Goal: Task Accomplishment & Management: Complete application form

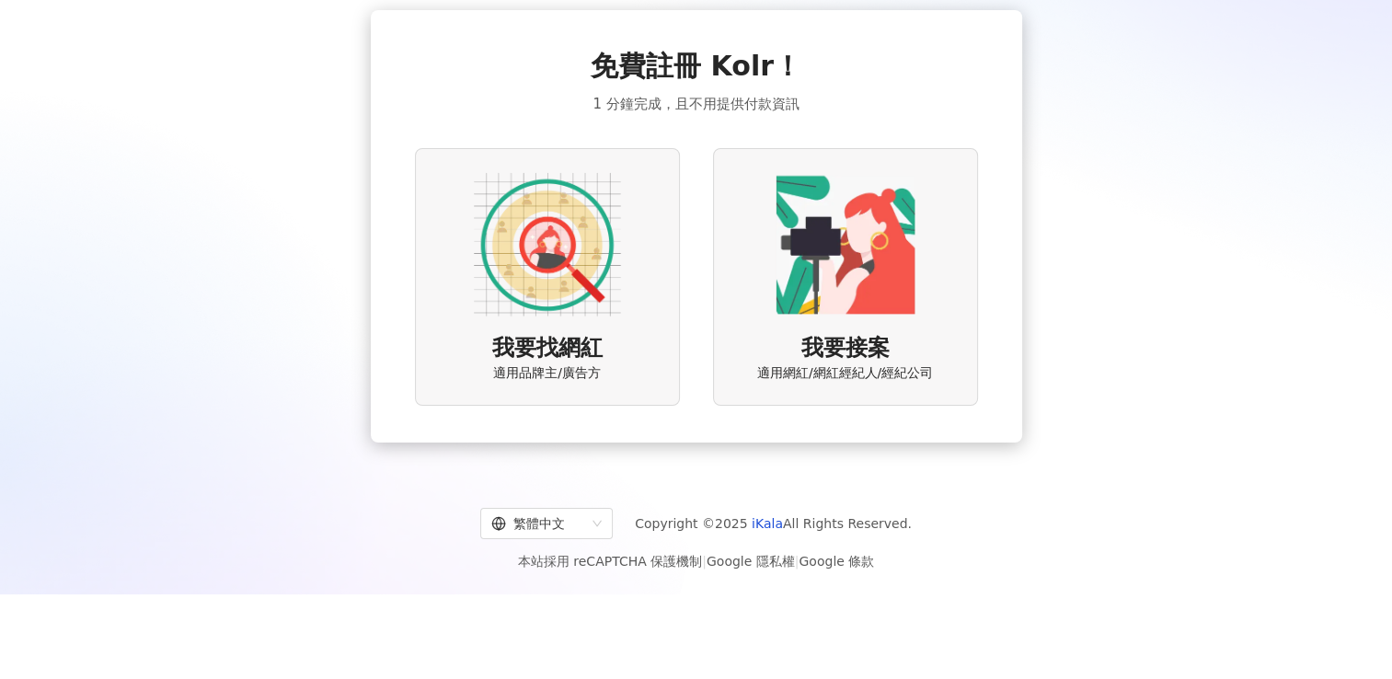
click at [583, 216] on img at bounding box center [547, 244] width 147 height 147
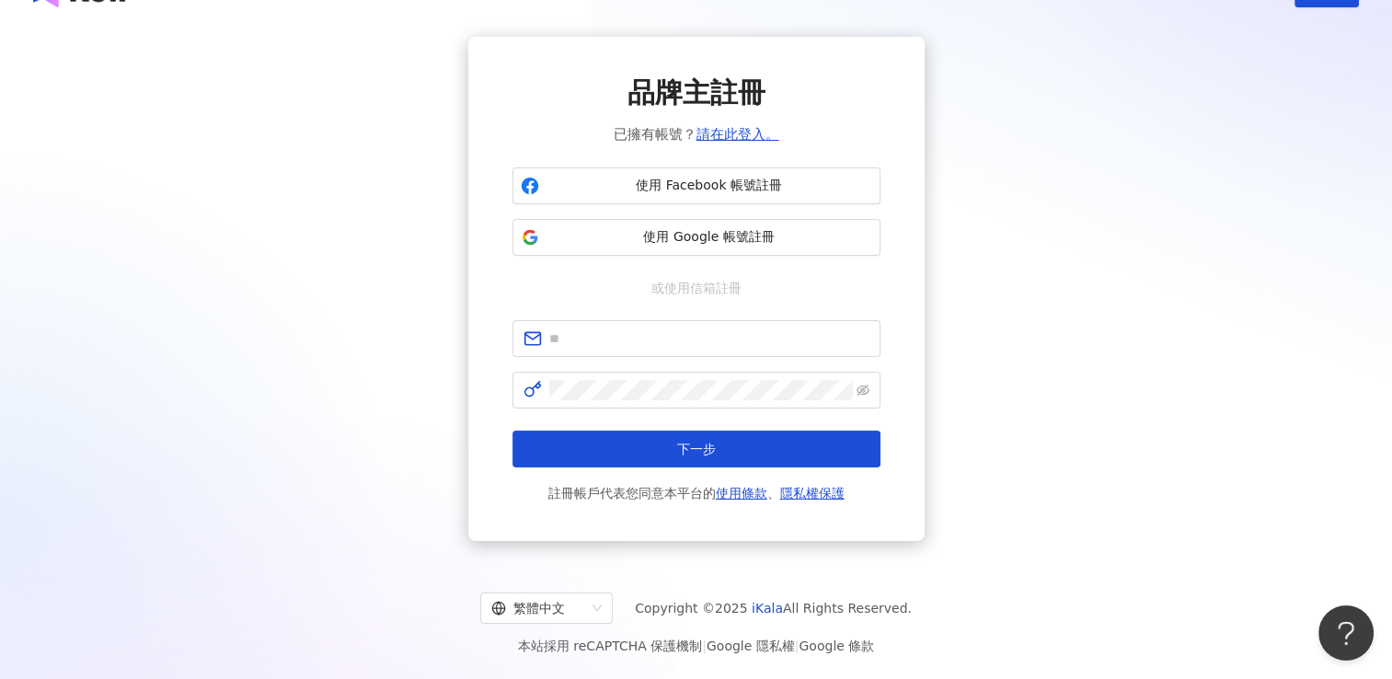
scroll to position [85, 0]
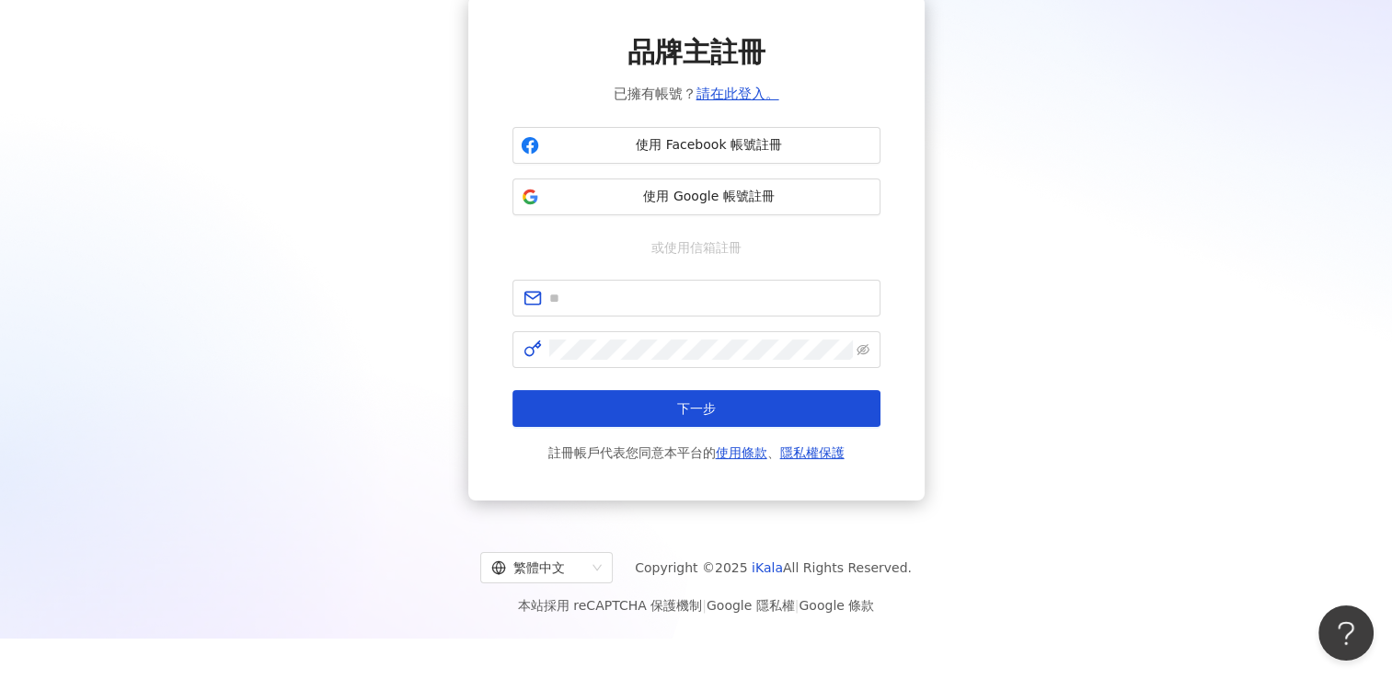
click at [702, 242] on span "或使用信箱註冊" at bounding box center [697, 247] width 116 height 20
click at [714, 280] on span at bounding box center [697, 298] width 368 height 37
click at [721, 289] on input "text" at bounding box center [709, 298] width 320 height 20
type input "**********"
click at [710, 360] on span at bounding box center [697, 349] width 368 height 37
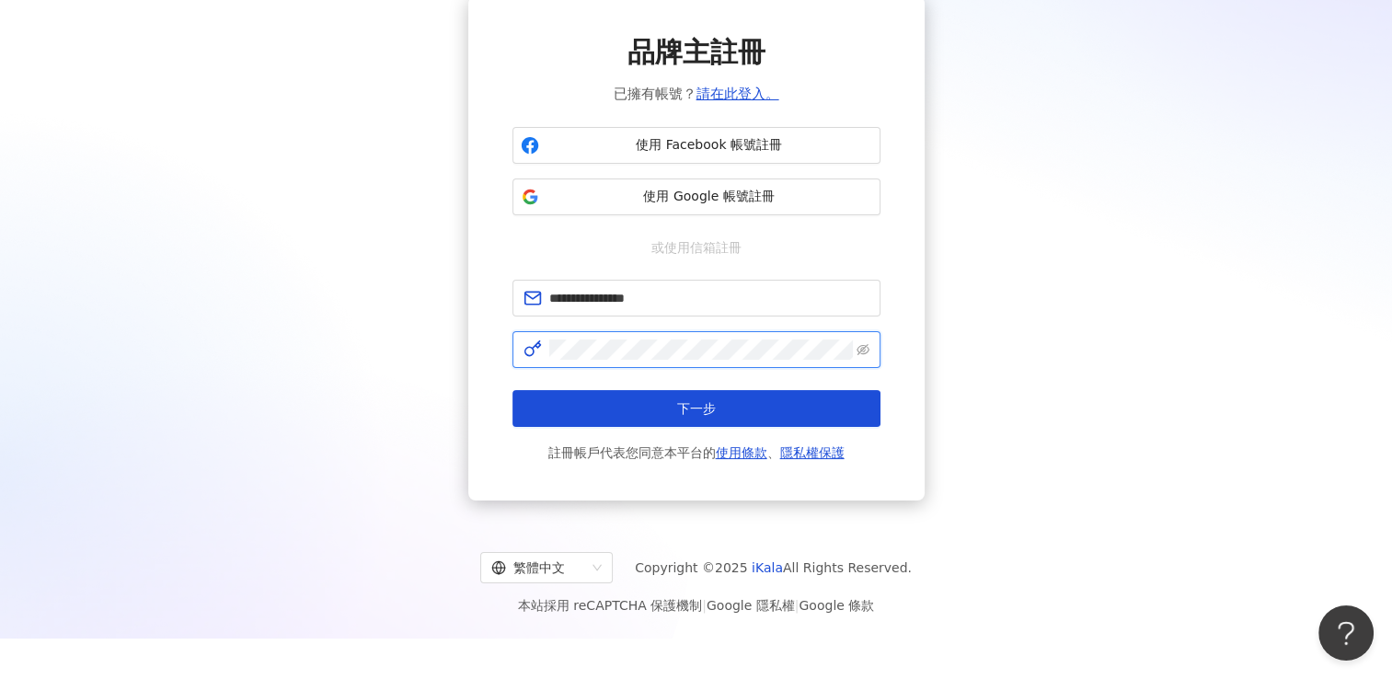
click at [513, 390] on button "下一步" at bounding box center [697, 408] width 368 height 37
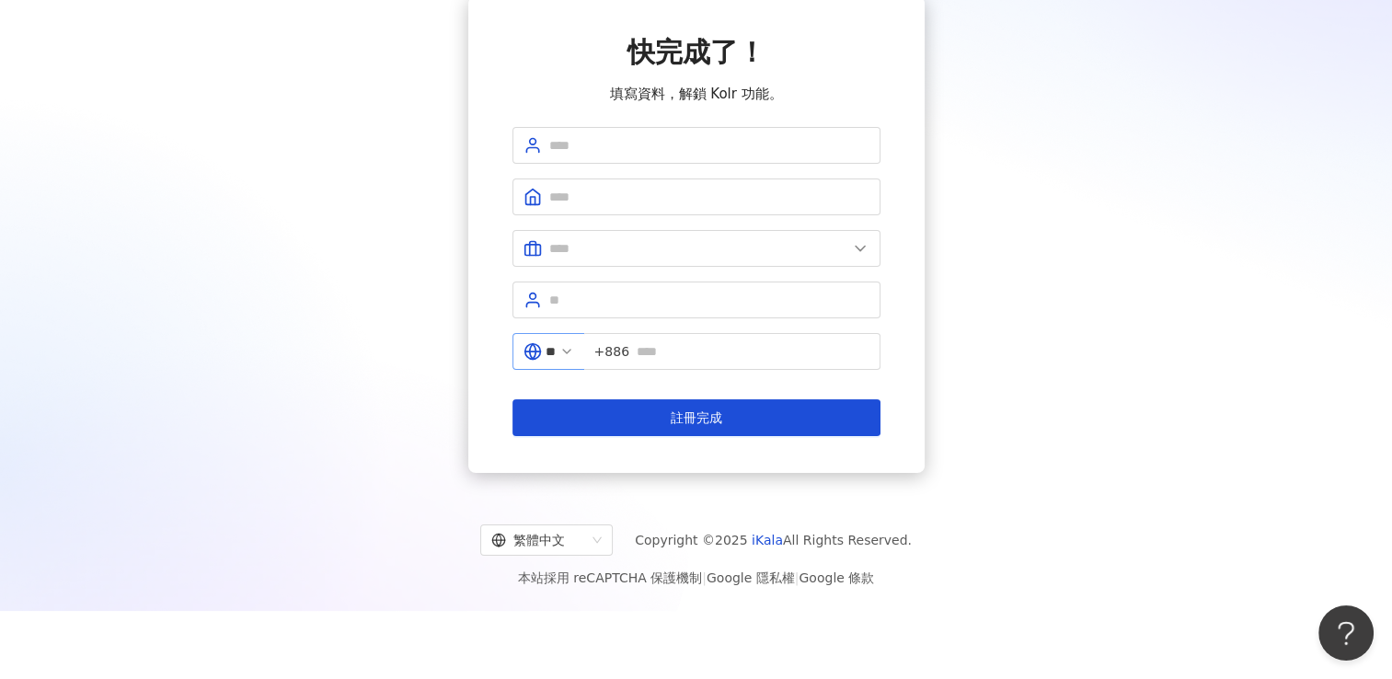
click at [573, 345] on span "**" at bounding box center [549, 351] width 72 height 37
click at [574, 350] on icon at bounding box center [566, 351] width 15 height 15
click at [574, 353] on icon at bounding box center [566, 351] width 15 height 15
click at [1001, 366] on div "快完成了！ 填寫資料，解鎖 Kolr 功能。 ** +886 註冊完成" at bounding box center [696, 234] width 1348 height 477
click at [573, 343] on span "**" at bounding box center [549, 351] width 72 height 37
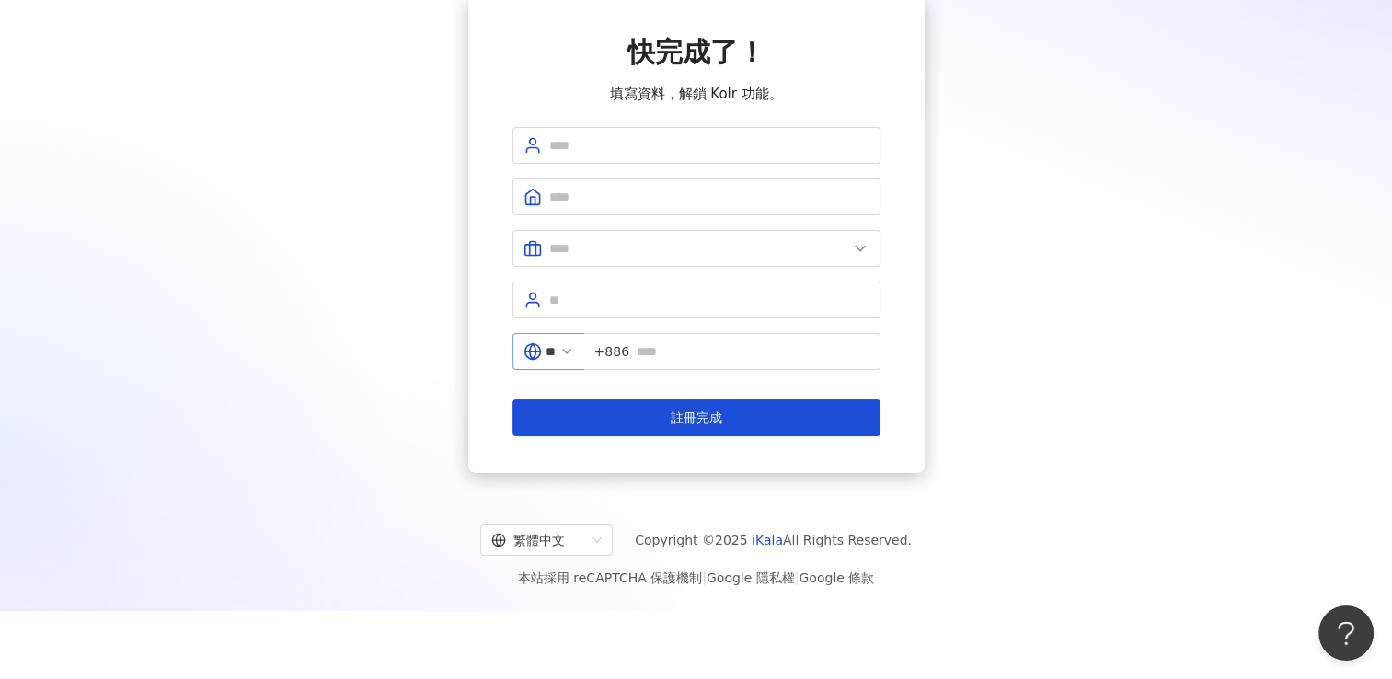
click at [574, 348] on icon at bounding box center [566, 351] width 15 height 15
click at [574, 352] on icon at bounding box center [566, 351] width 15 height 15
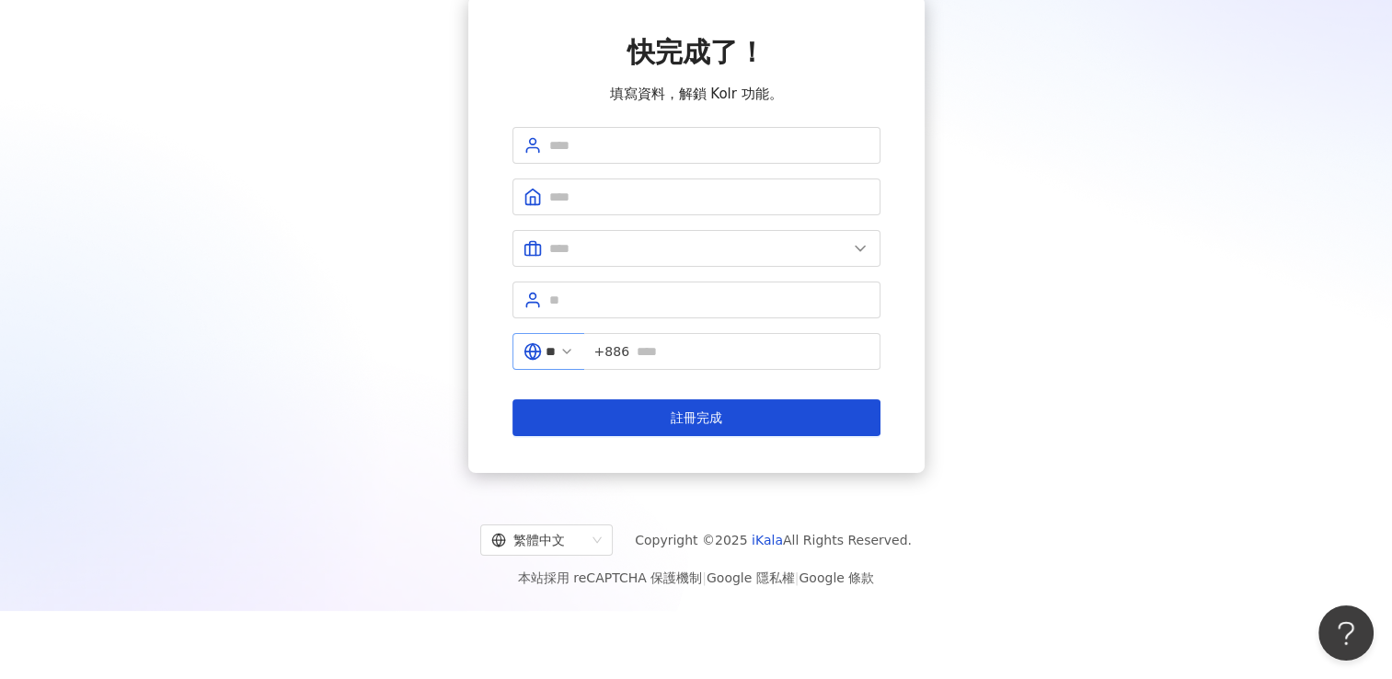
click at [574, 349] on icon at bounding box center [566, 351] width 15 height 15
click at [670, 359] on input "text" at bounding box center [753, 351] width 233 height 20
click at [727, 262] on span at bounding box center [697, 248] width 368 height 37
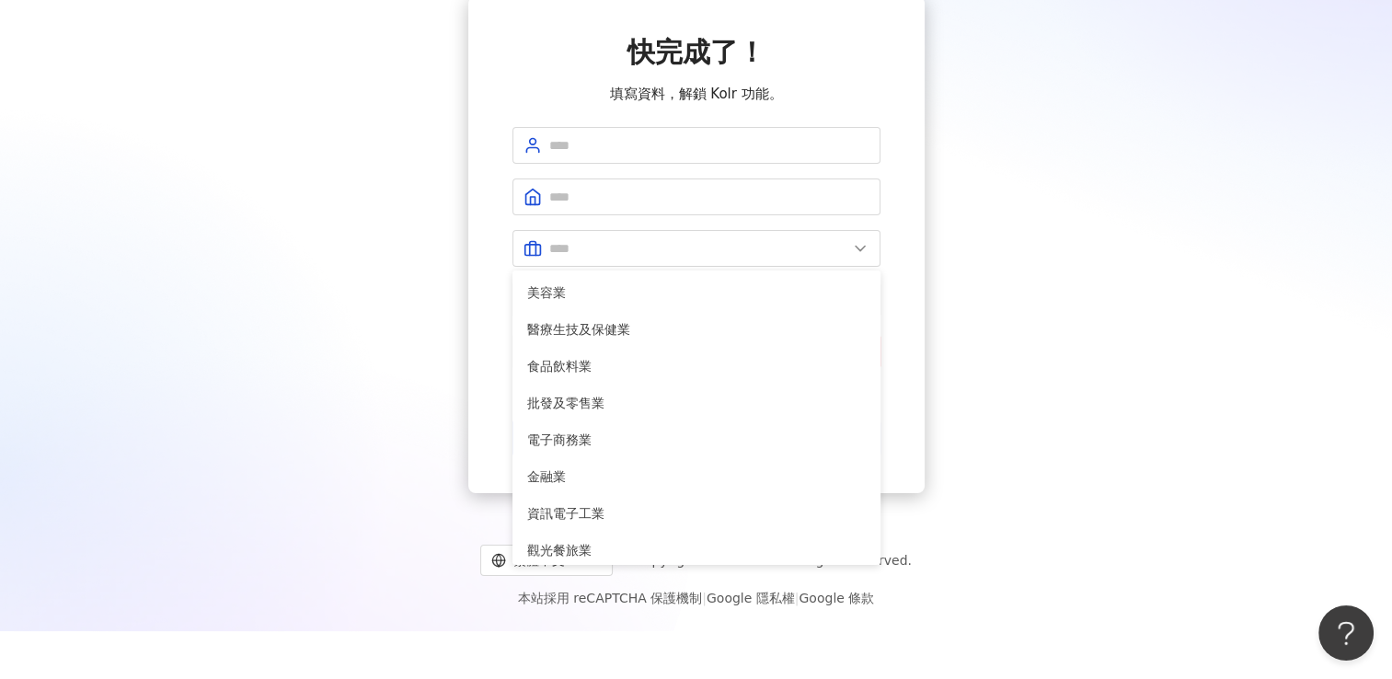
click at [1014, 271] on div "快完成了！ 填寫資料，解鎖 Kolr 功能。 美容業 醫療生技及保健業 食品飲料業 批發及零售業 電子商務業 金融業 資訊電子工業 觀光餐旅業 遊戲業 通訊業…" at bounding box center [696, 244] width 1348 height 497
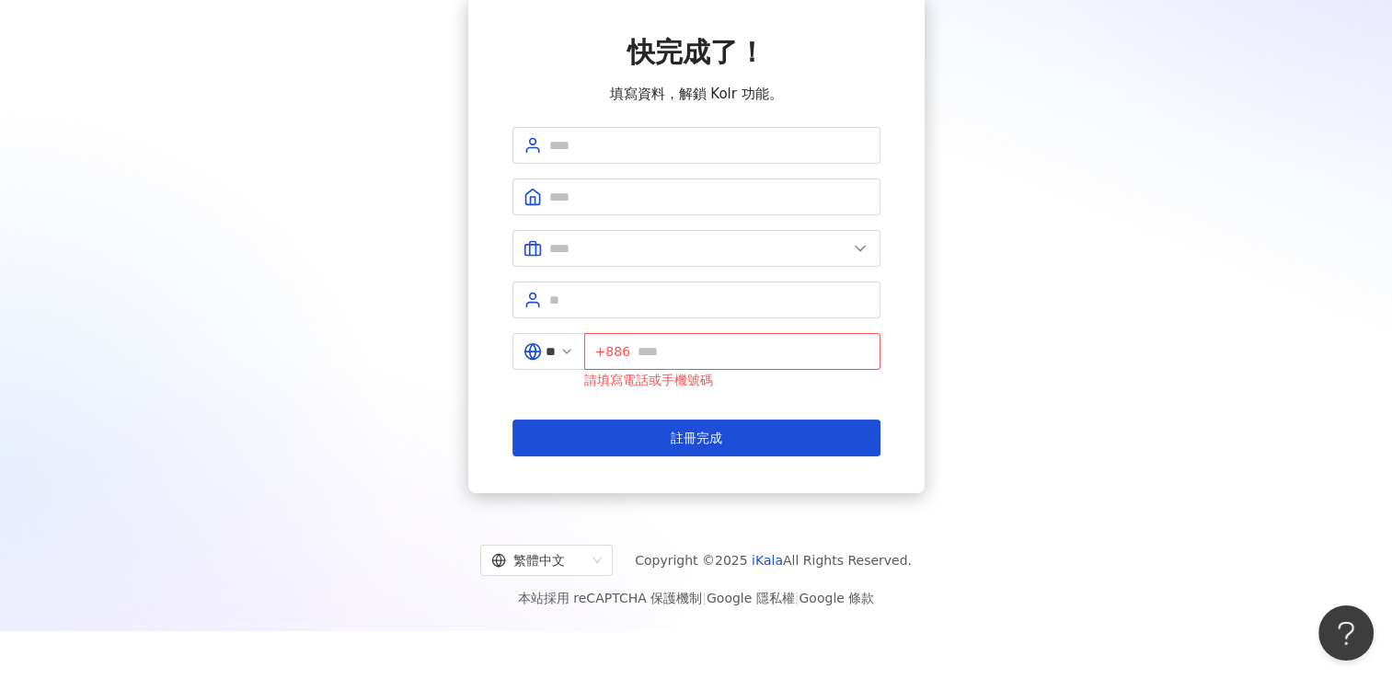
click at [834, 406] on form "美容業 醫療生技及保健業 食品飲料業 批發及零售業 電子商務業 金融業 資訊電子工業 觀光餐旅業 遊戲業 通訊業 娛樂媒體業 教育業 政府及社服業 廣告行銷業…" at bounding box center [697, 291] width 368 height 329
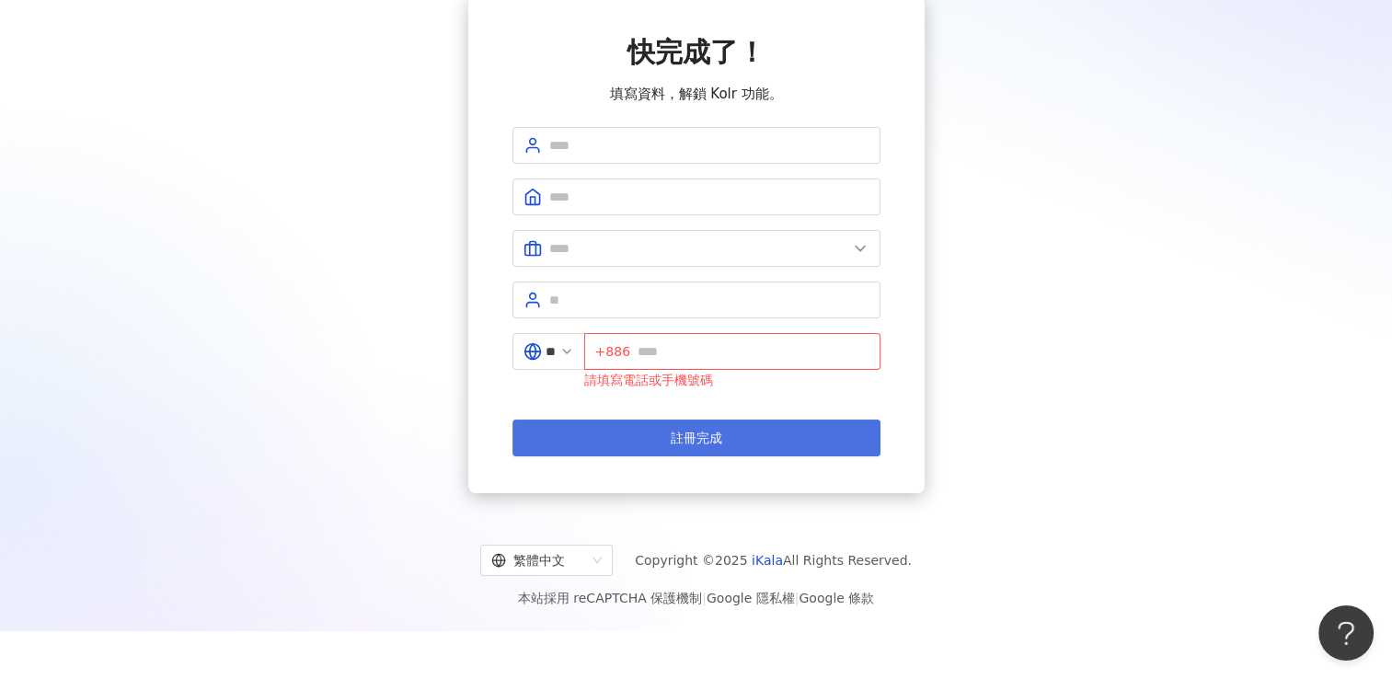
click at [828, 421] on button "註冊完成" at bounding box center [697, 438] width 368 height 37
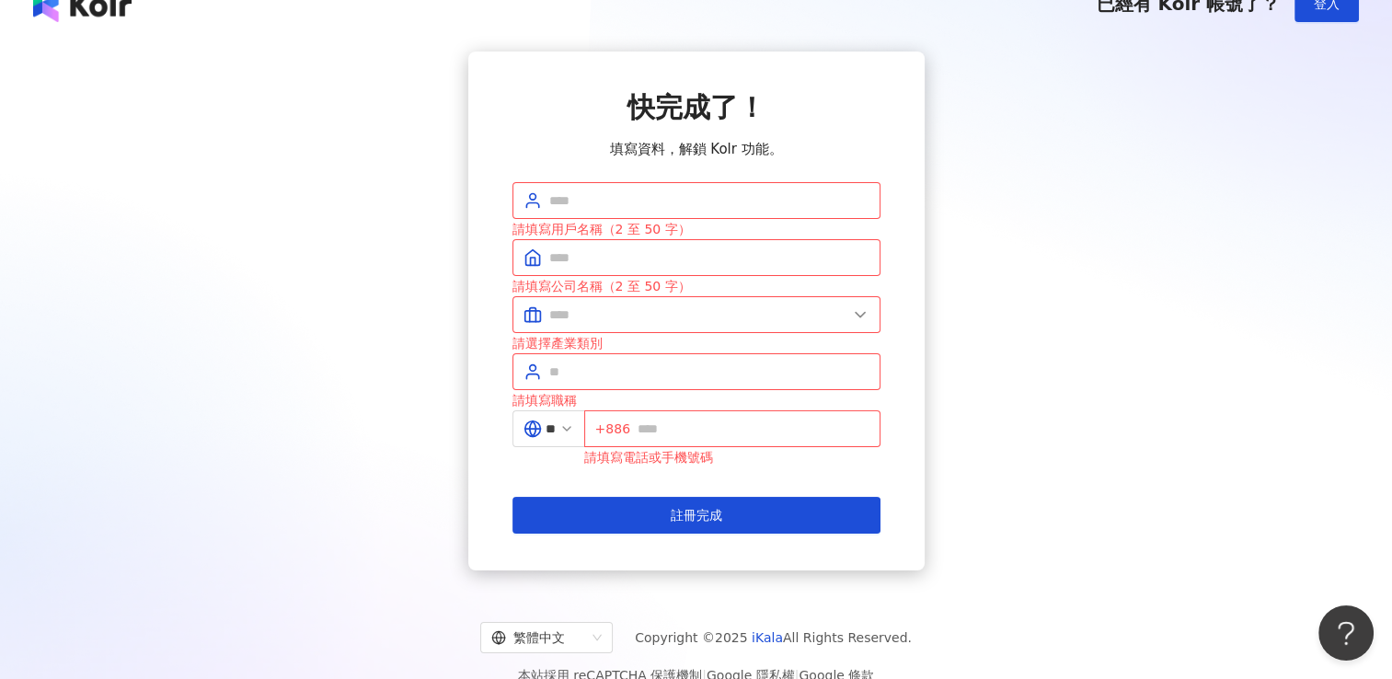
scroll to position [0, 0]
